Goal: Find specific page/section: Find specific page/section

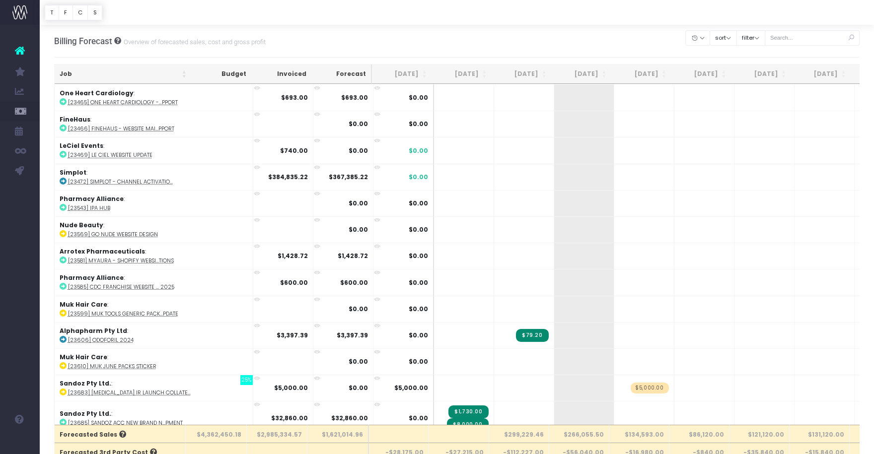
scroll to position [1301, 0]
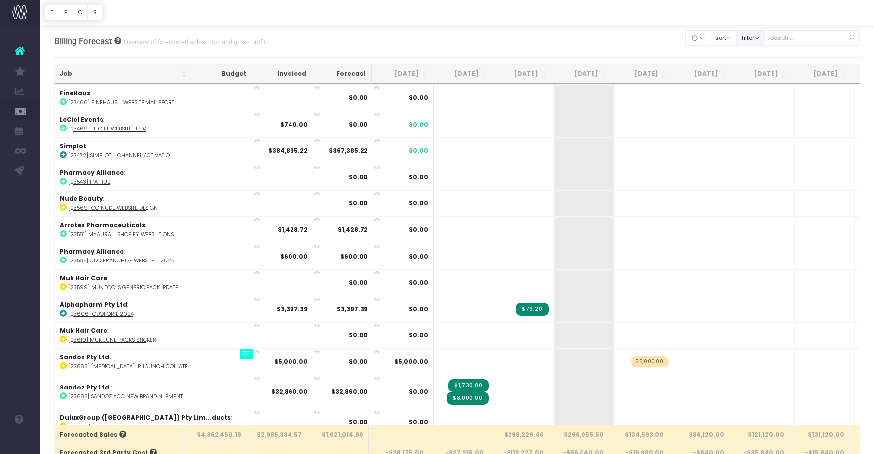
click at [765, 35] on button "filter" at bounding box center [750, 37] width 29 height 15
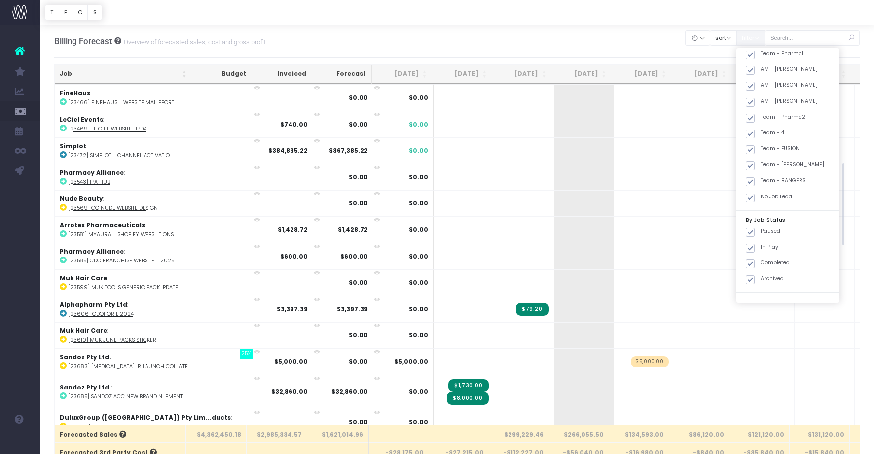
scroll to position [335, 0]
click at [755, 146] on span at bounding box center [750, 148] width 9 height 9
click at [767, 146] on input "Team - FUSION" at bounding box center [764, 146] width 6 height 6
click at [755, 148] on span at bounding box center [750, 148] width 9 height 9
click at [766, 148] on input "Team - FUSION" at bounding box center [764, 146] width 6 height 6
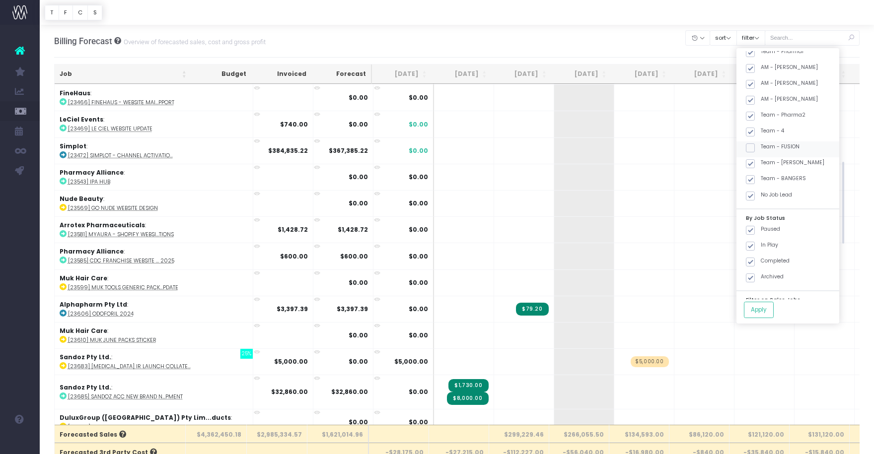
checkbox input "true"
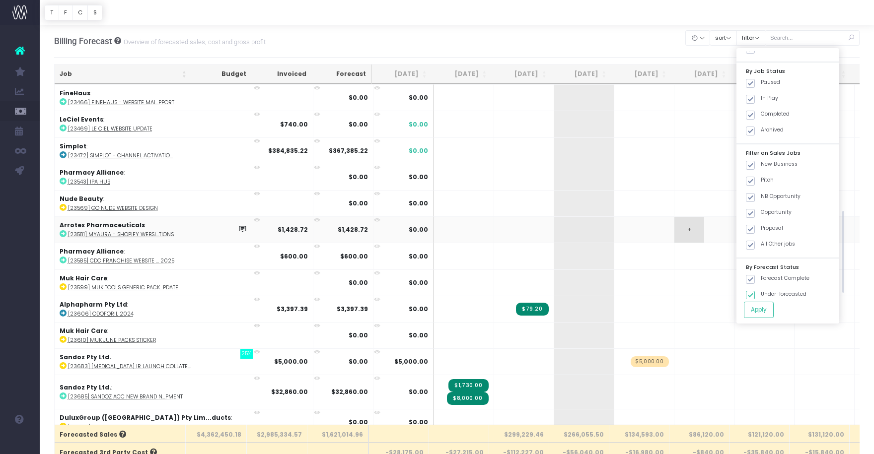
click at [674, 226] on td "+" at bounding box center [704, 230] width 60 height 26
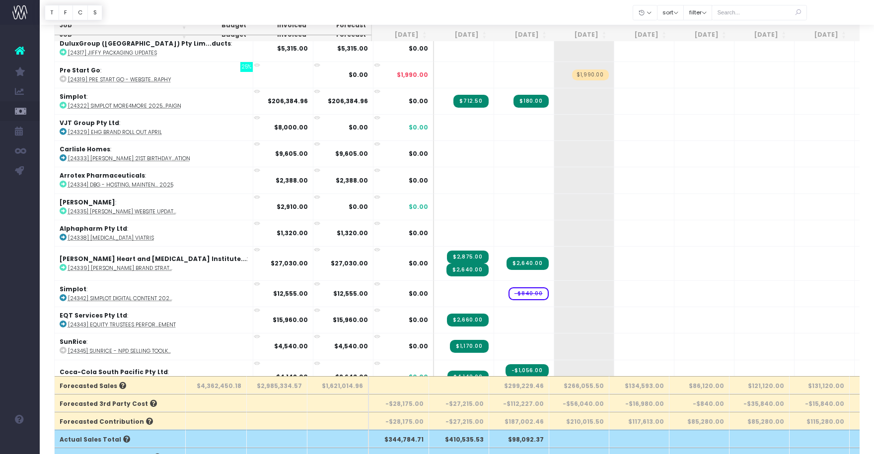
scroll to position [4555, 0]
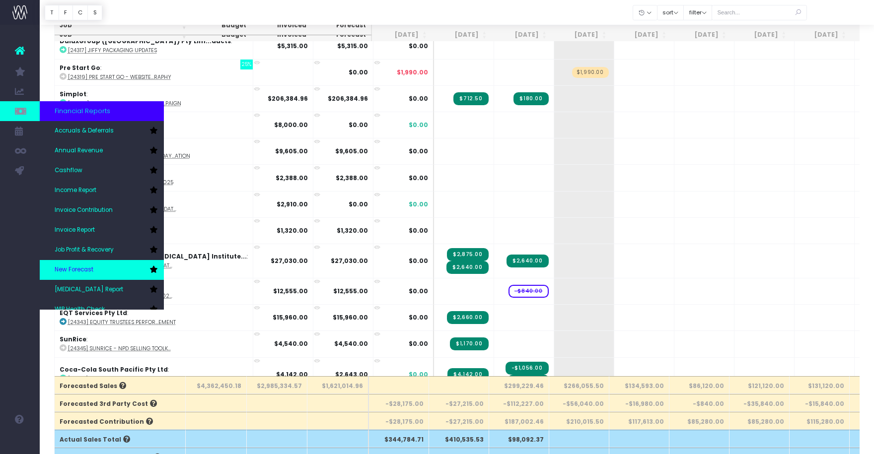
click at [93, 265] on link "New Forecast" at bounding box center [102, 270] width 124 height 20
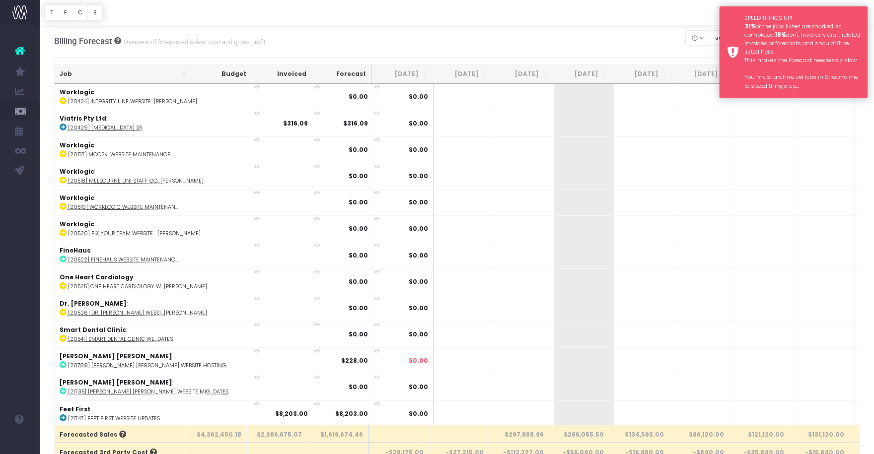
click at [840, 16] on div "SPEED THINGS UP! 31% of the jobs listed are marked as completed. 18% don't have…" at bounding box center [802, 52] width 116 height 76
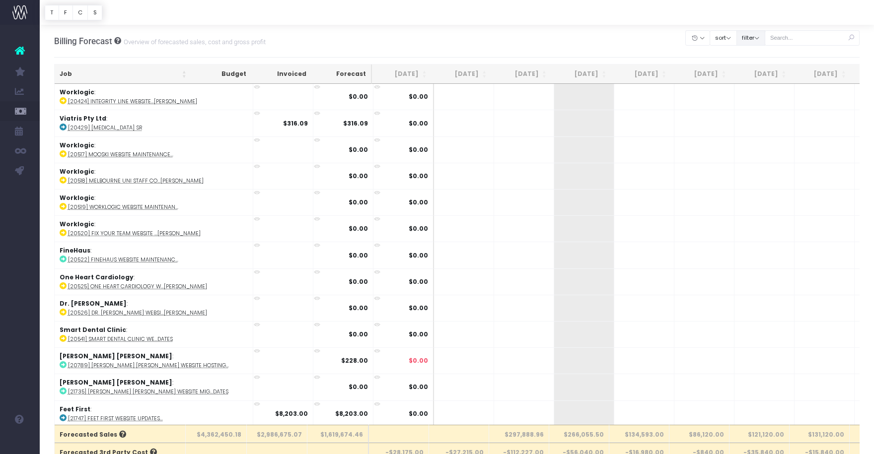
click at [765, 39] on button "filter" at bounding box center [750, 37] width 29 height 15
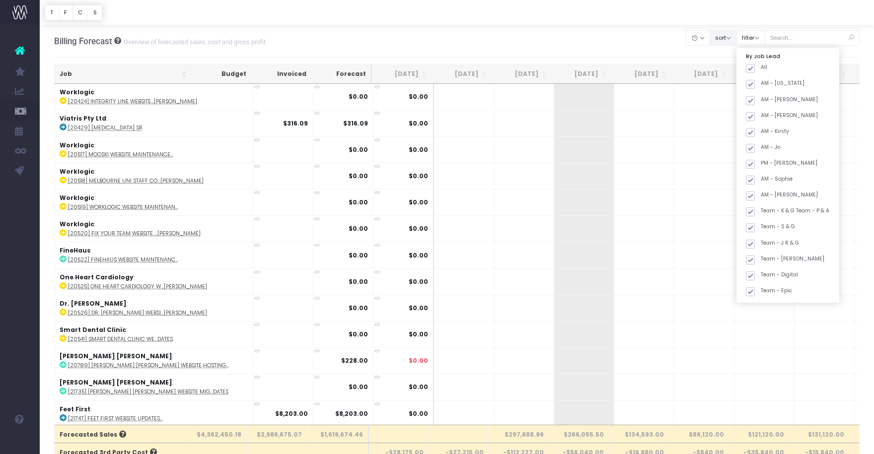
click at [737, 39] on button "sort" at bounding box center [723, 37] width 27 height 15
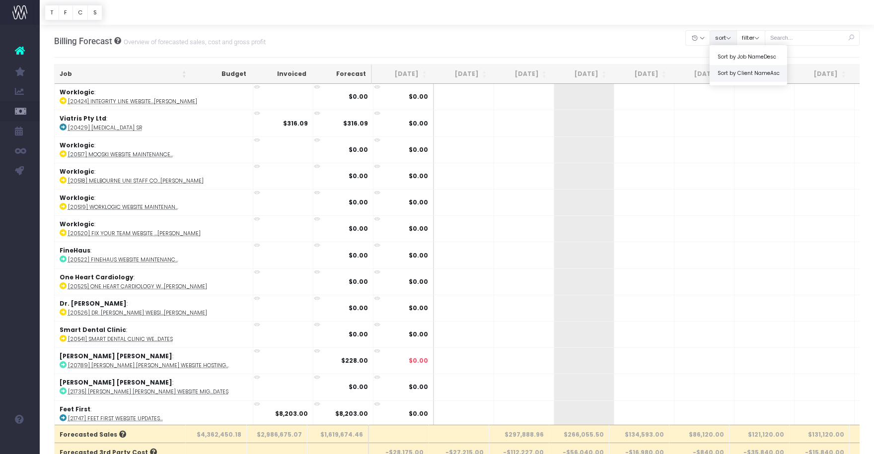
click at [740, 76] on link "Sort by Client Name Asc" at bounding box center [748, 73] width 77 height 17
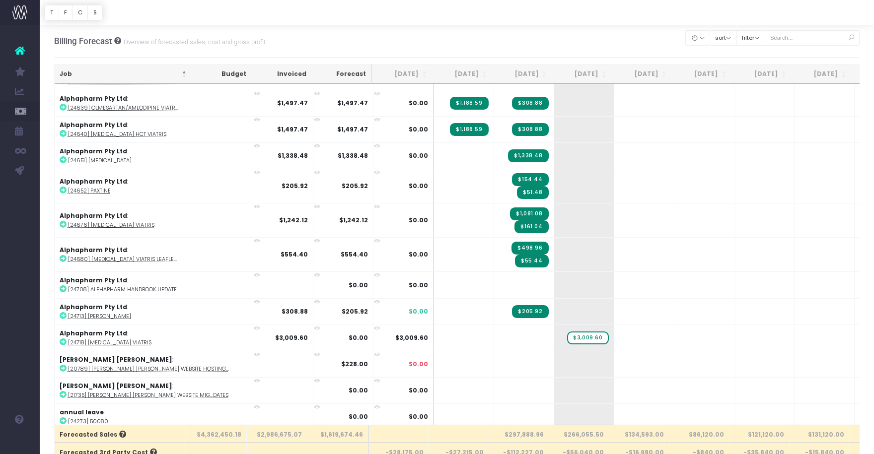
scroll to position [1188, 0]
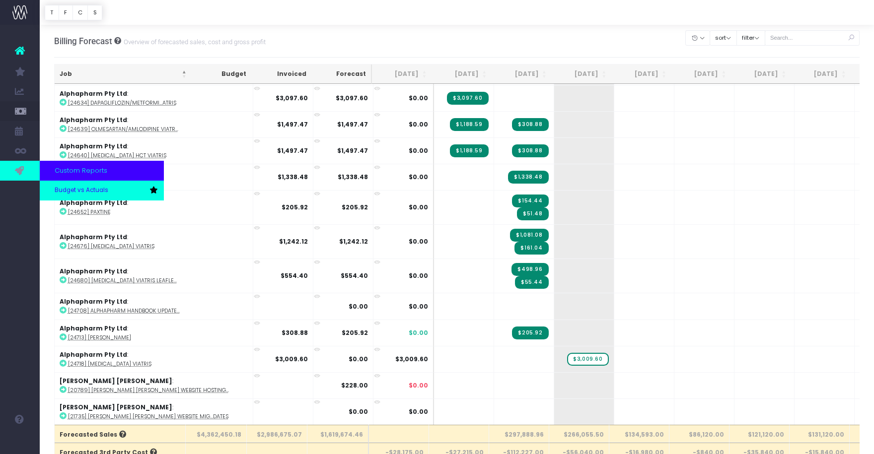
click at [64, 190] on span "Budget vs Actuals" at bounding box center [82, 190] width 54 height 9
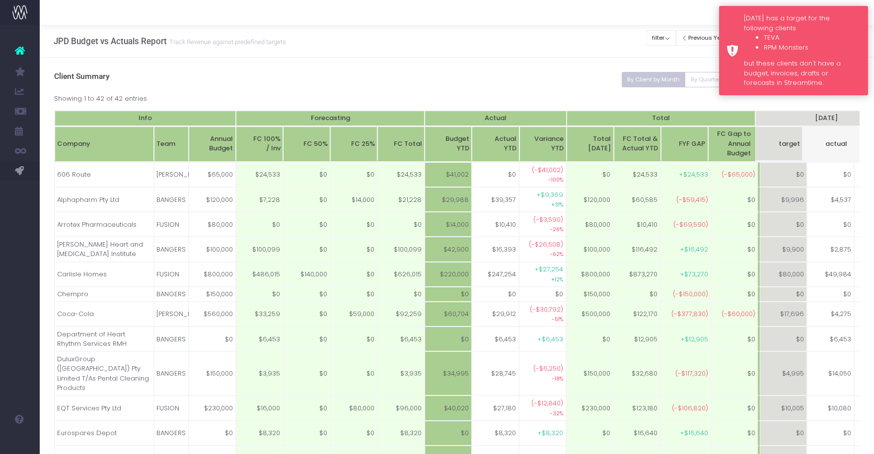
click at [733, 16] on div "Monday has a target for the following clients TEVA RPM Monsters but these clien…" at bounding box center [793, 50] width 149 height 89
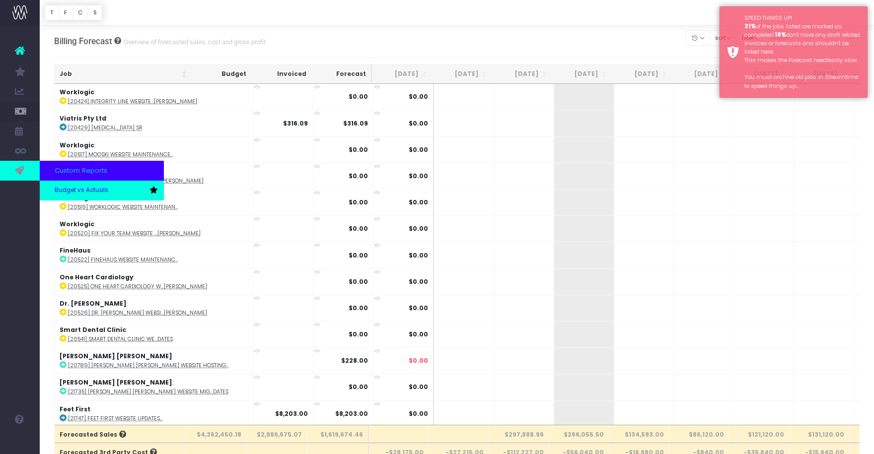
click at [65, 193] on span "Budget vs Actuals" at bounding box center [82, 190] width 54 height 9
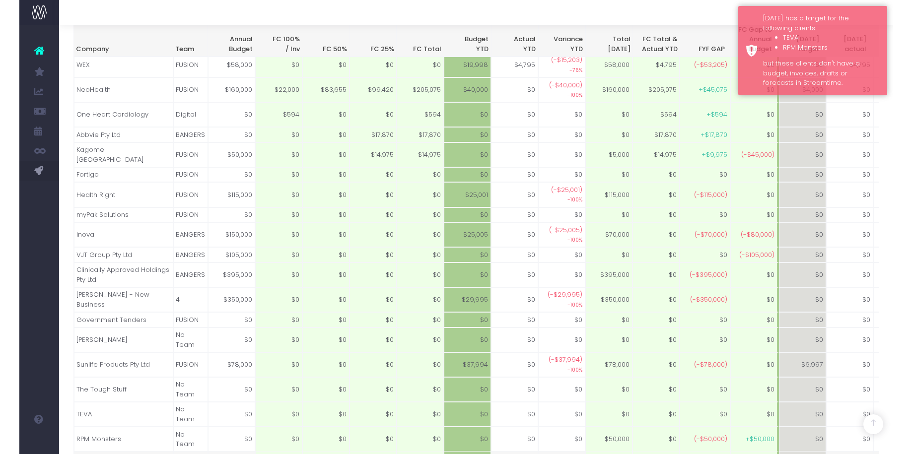
scroll to position [688, 0]
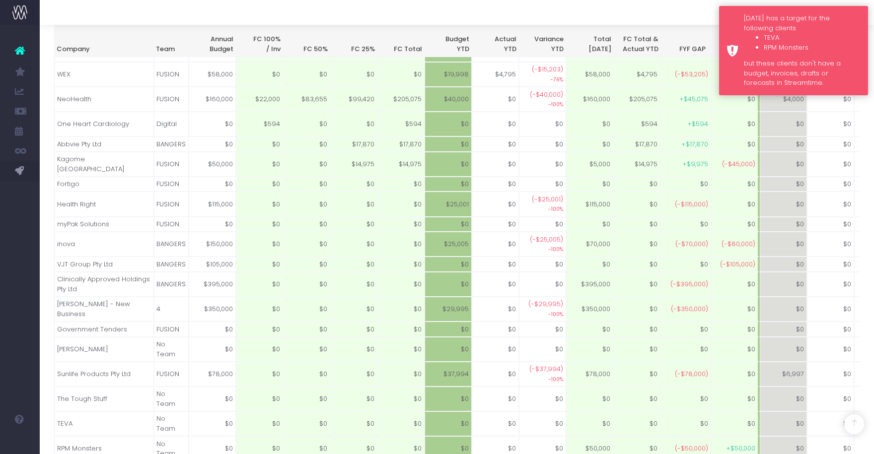
click at [828, 25] on div "[DATE] has a target for the following clients TEVA RPM Monsters but these clien…" at bounding box center [802, 50] width 117 height 74
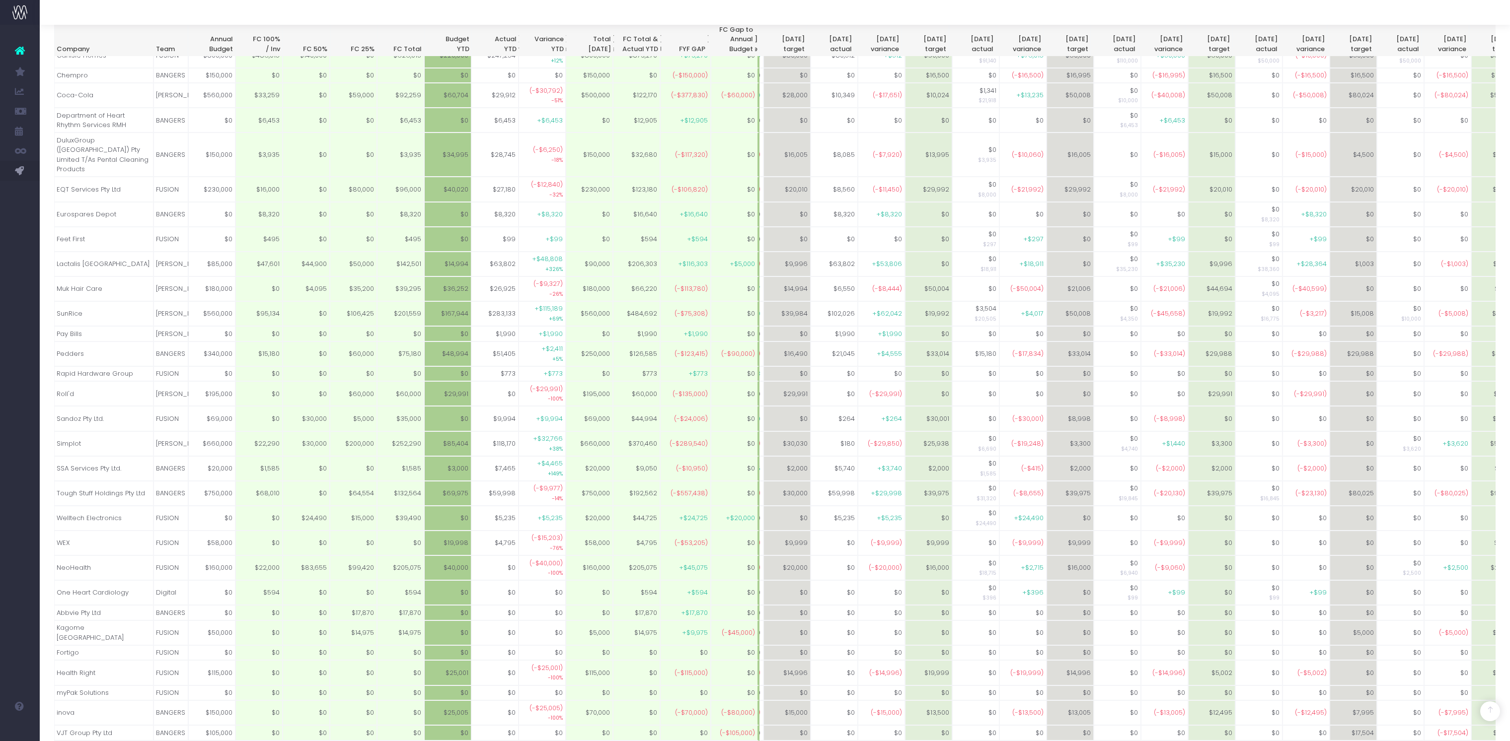
scroll to position [447, 0]
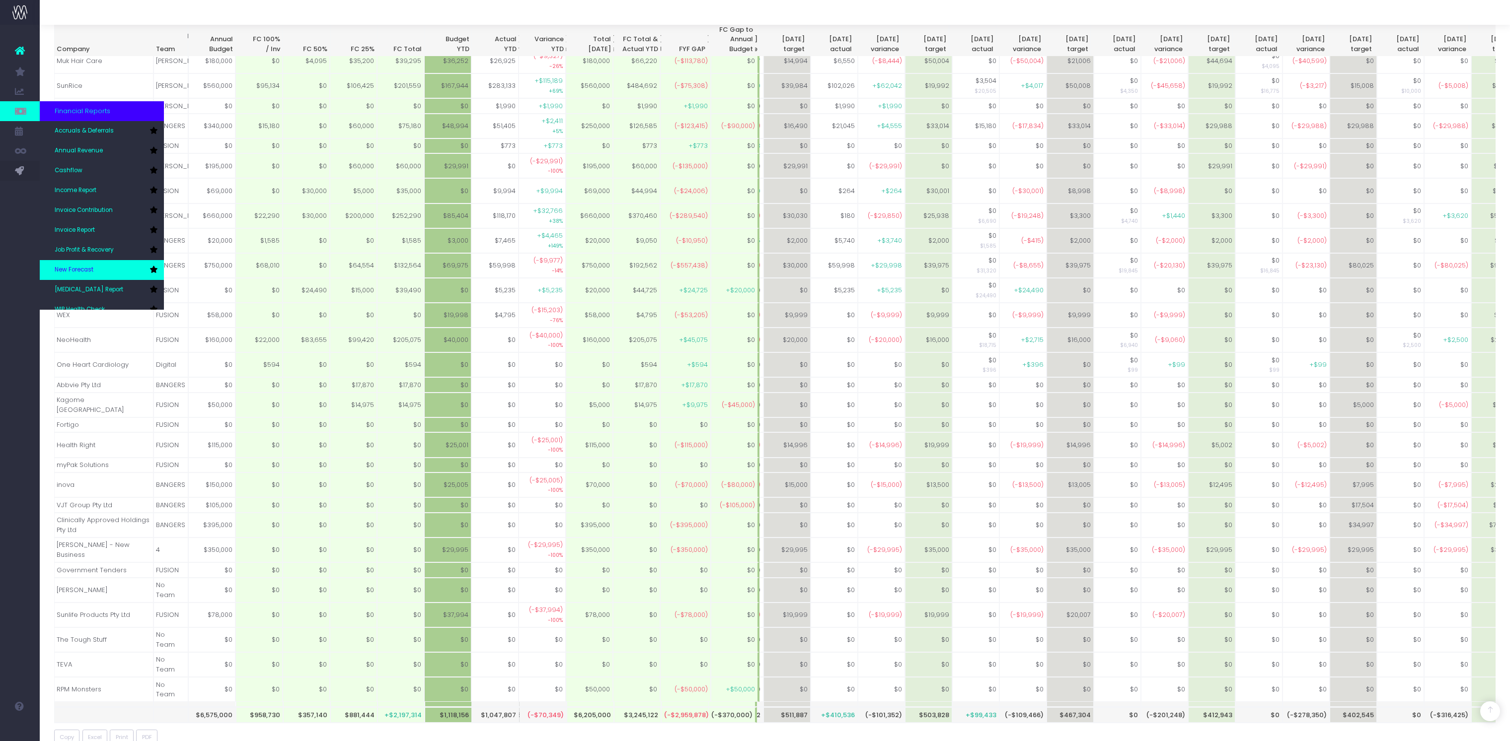
click at [71, 265] on link "New Forecast" at bounding box center [102, 270] width 124 height 20
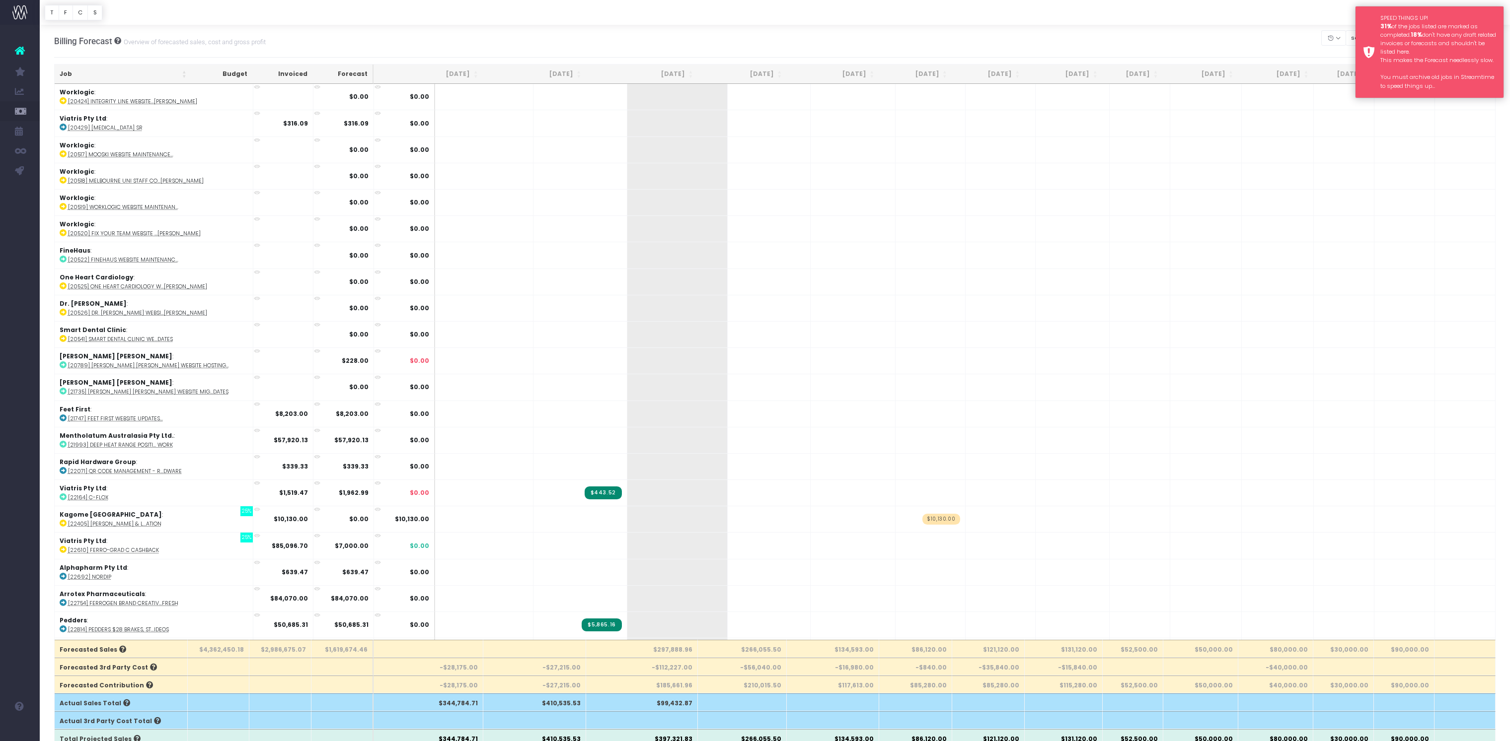
click at [1368, 12] on div "SPEED THINGS UP! 31% of the jobs listed are marked as completed. 18% don't have…" at bounding box center [1429, 52] width 149 height 92
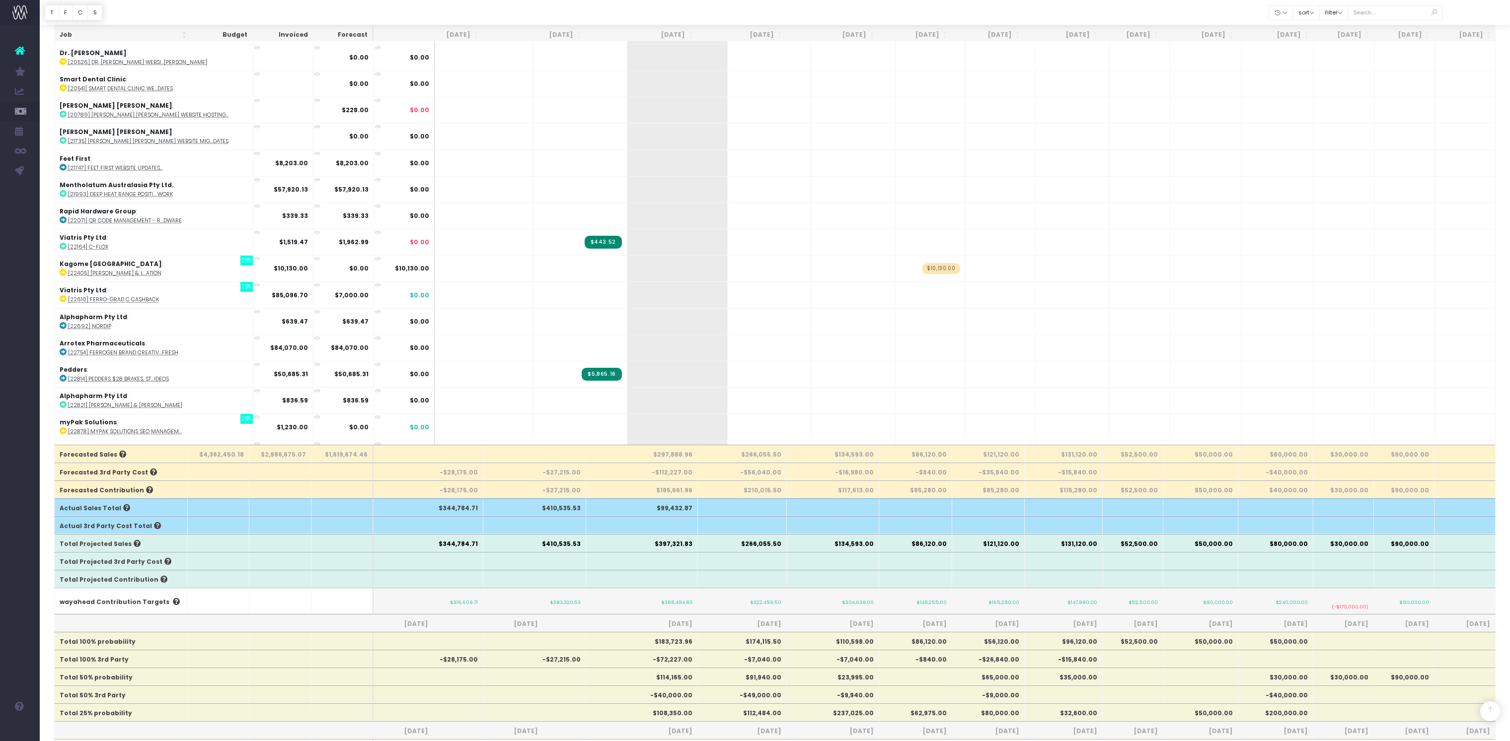
scroll to position [193, 0]
